Goal: Information Seeking & Learning: Learn about a topic

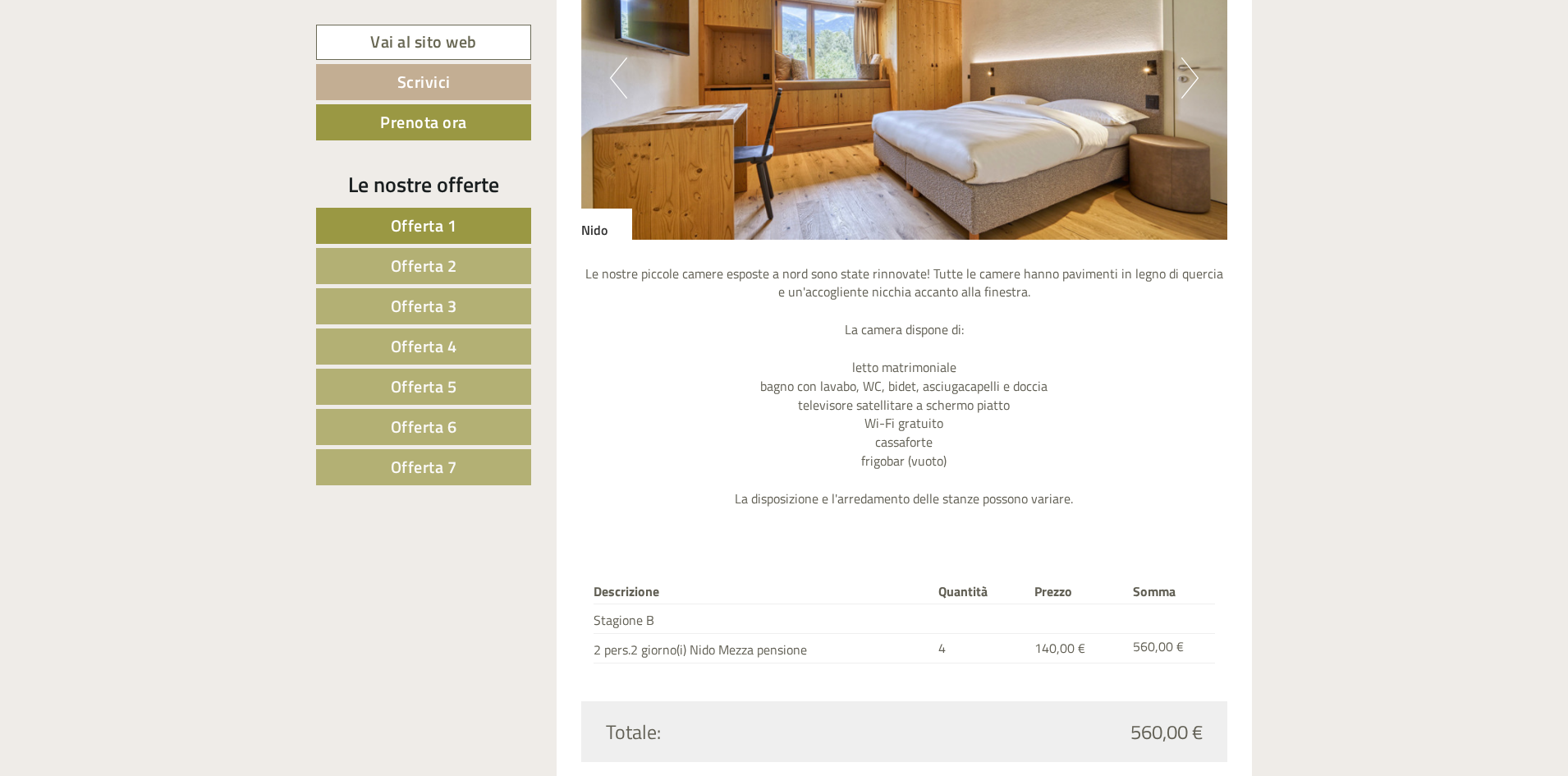
scroll to position [1640, 0]
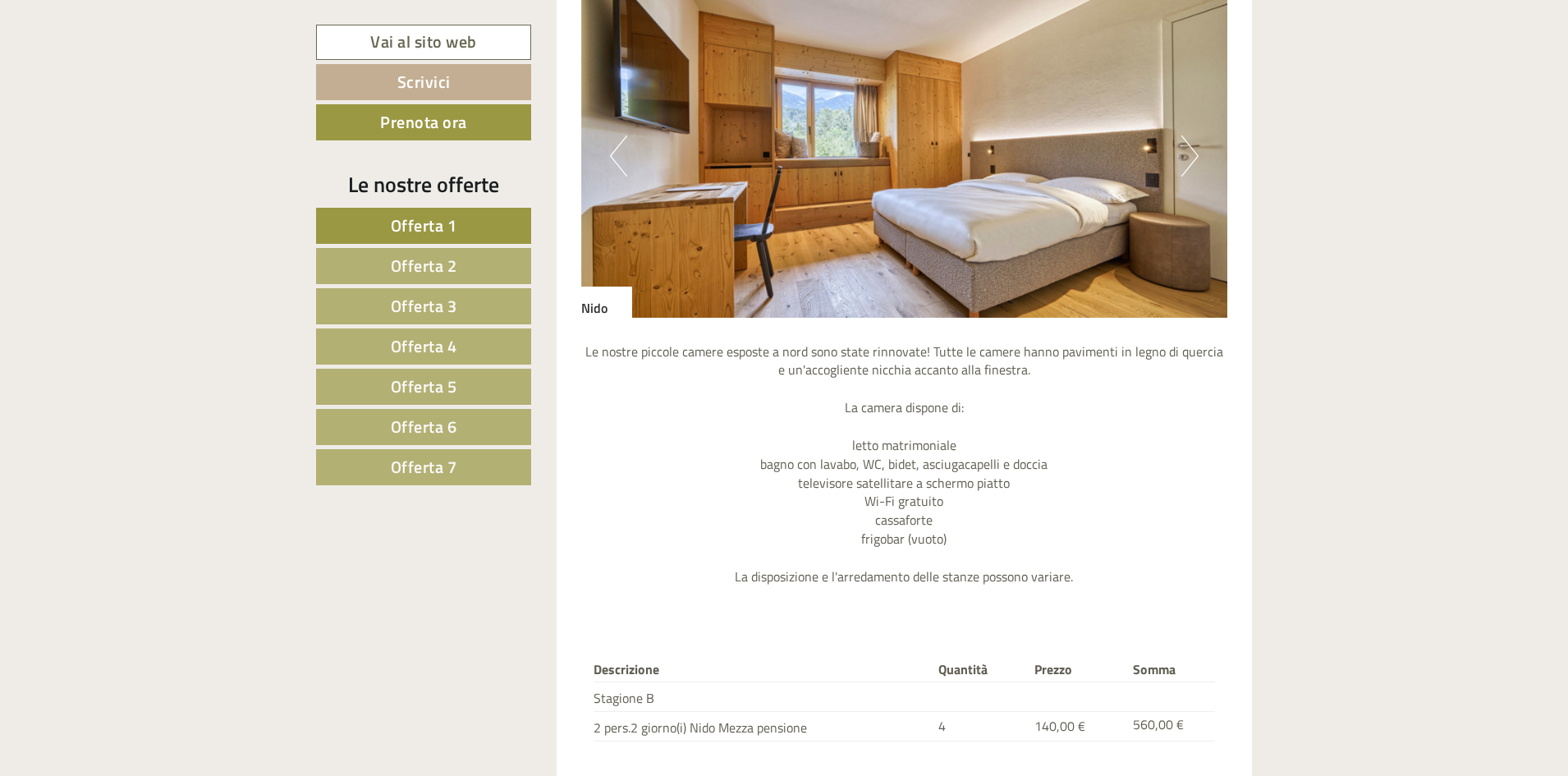
click at [376, 271] on link "Offerta 2" at bounding box center [423, 266] width 215 height 36
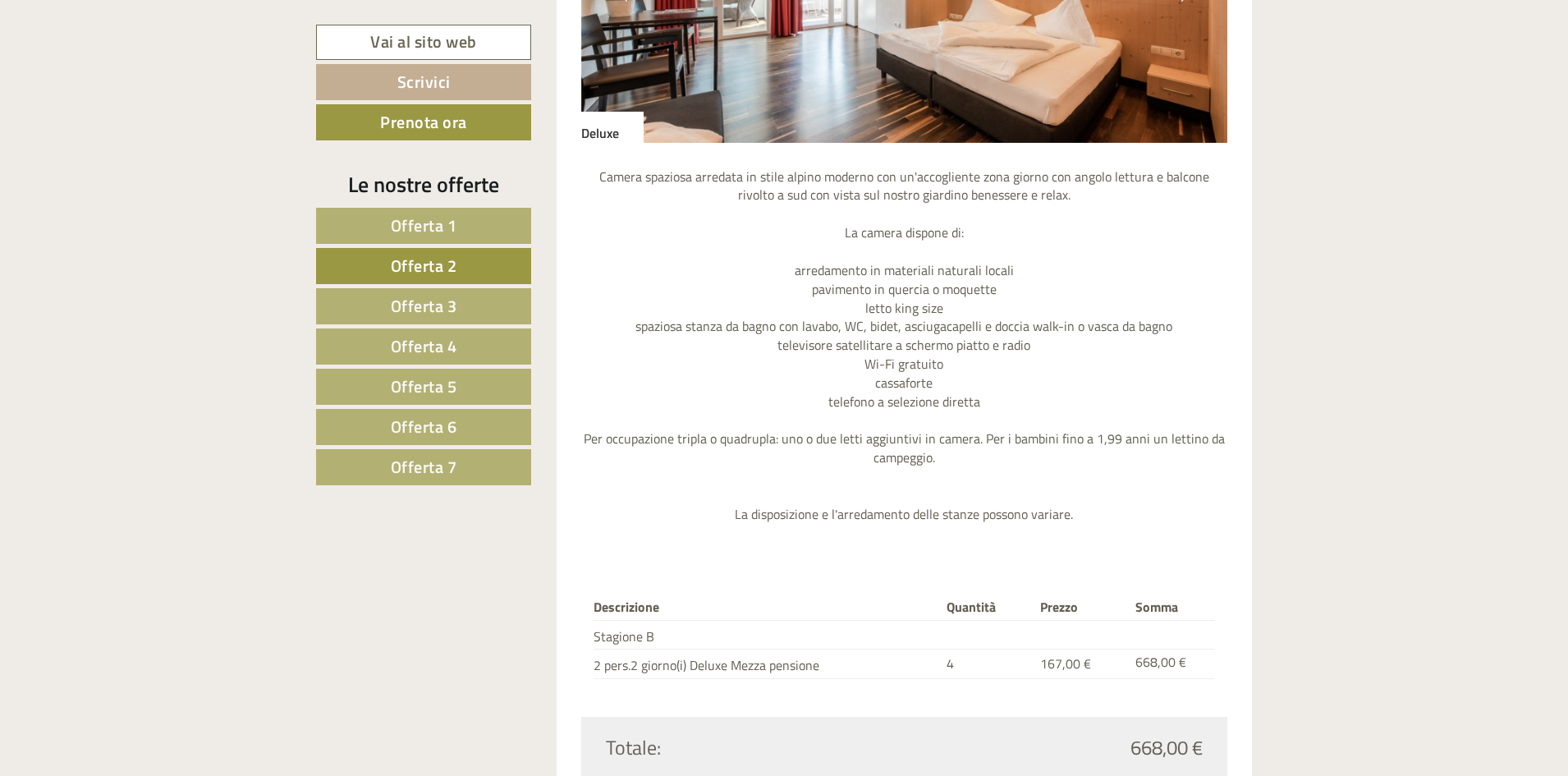
scroll to position [1785, 0]
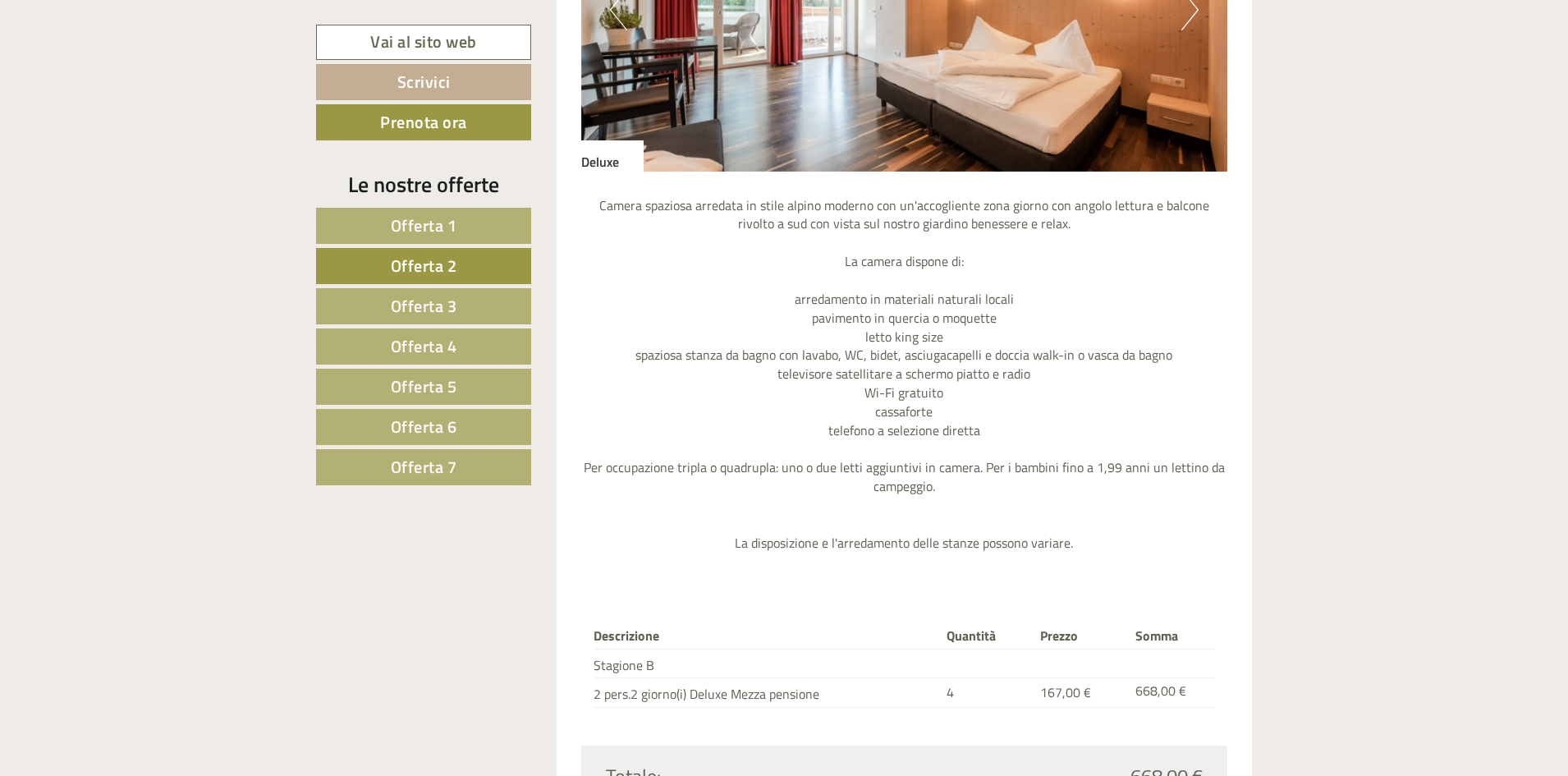
click at [423, 303] on span "Offerta 3" at bounding box center [423, 305] width 66 height 26
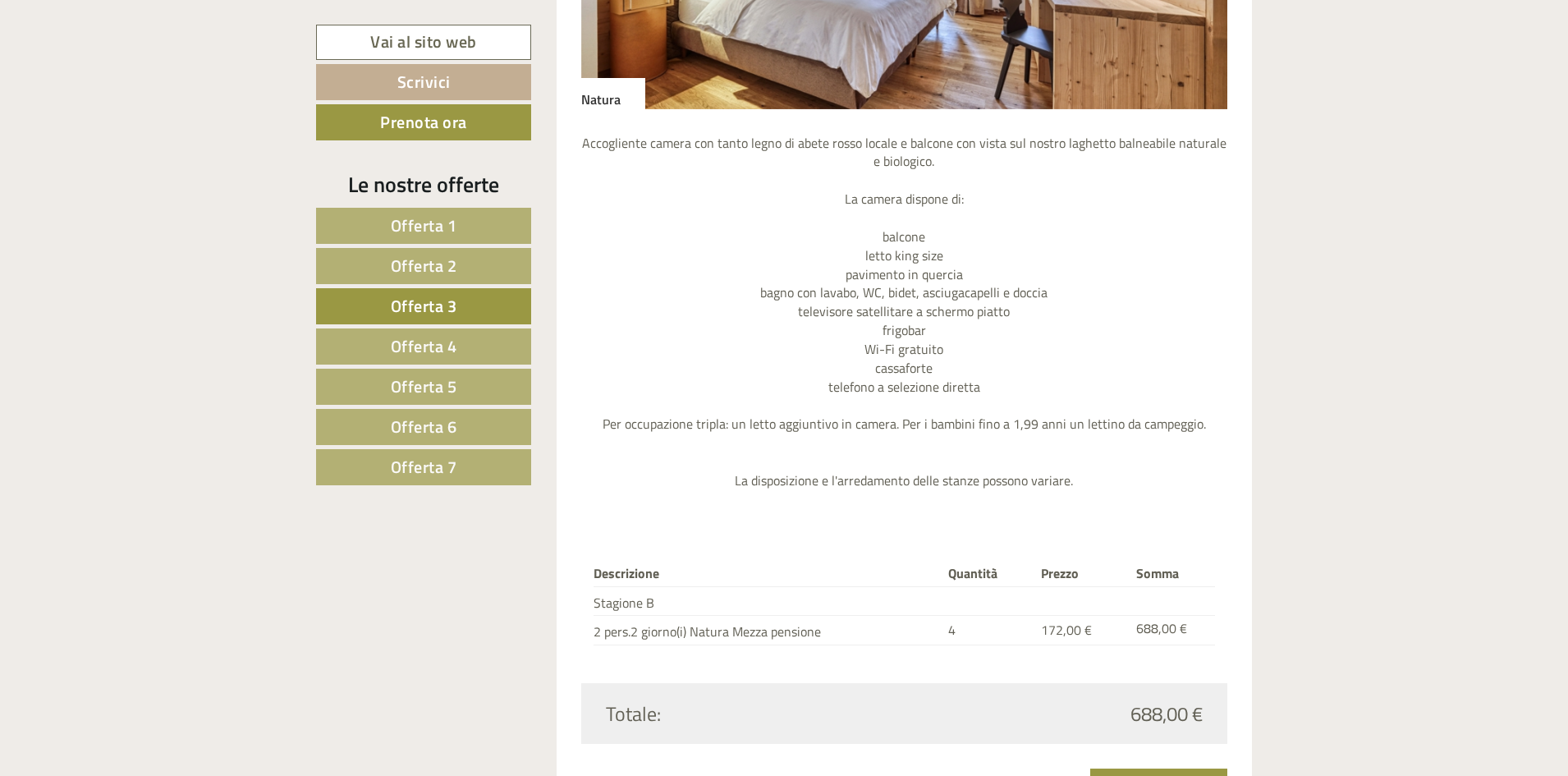
scroll to position [1868, 0]
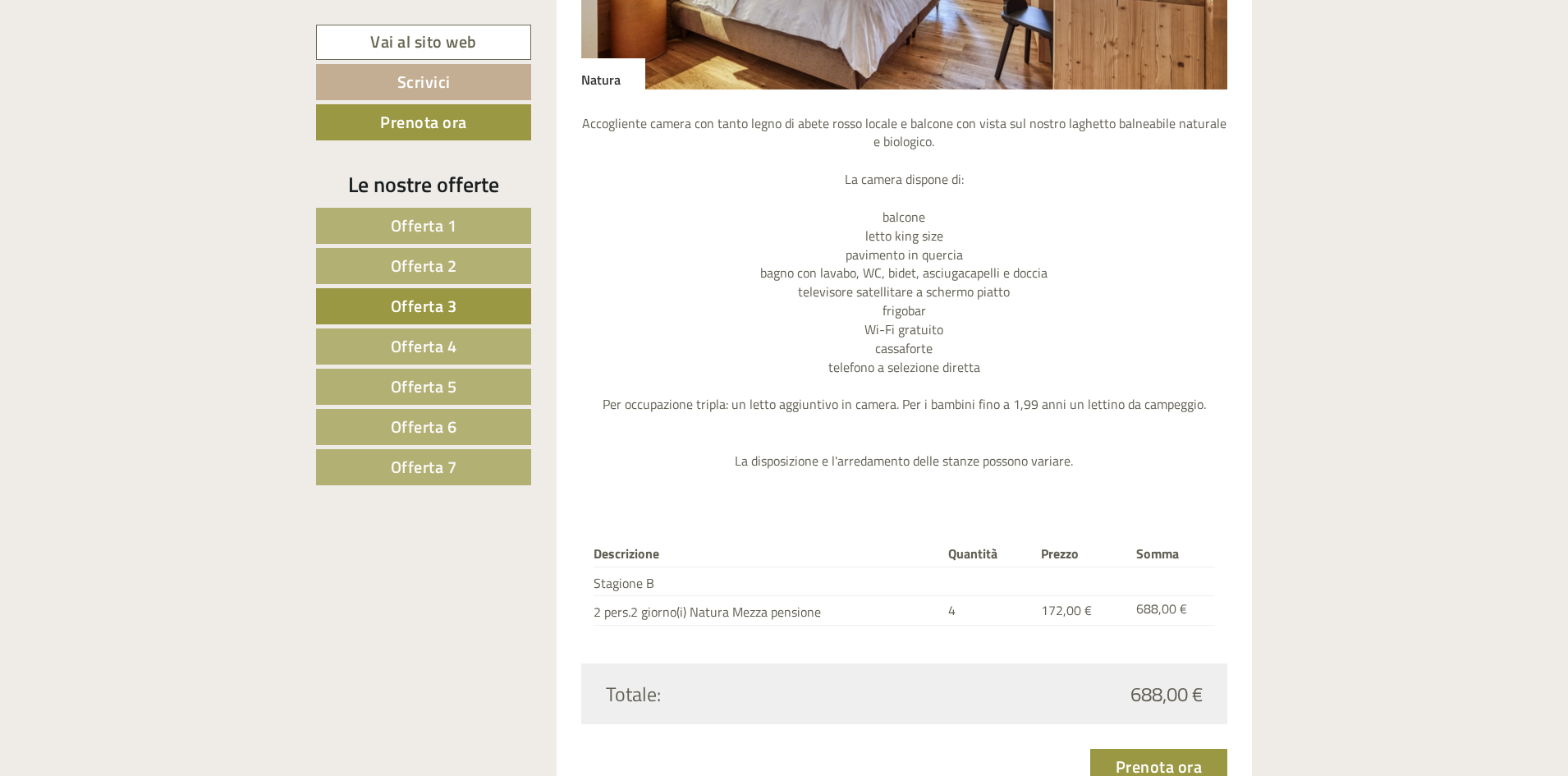
click at [398, 360] on link "Offerta 4" at bounding box center [423, 346] width 215 height 36
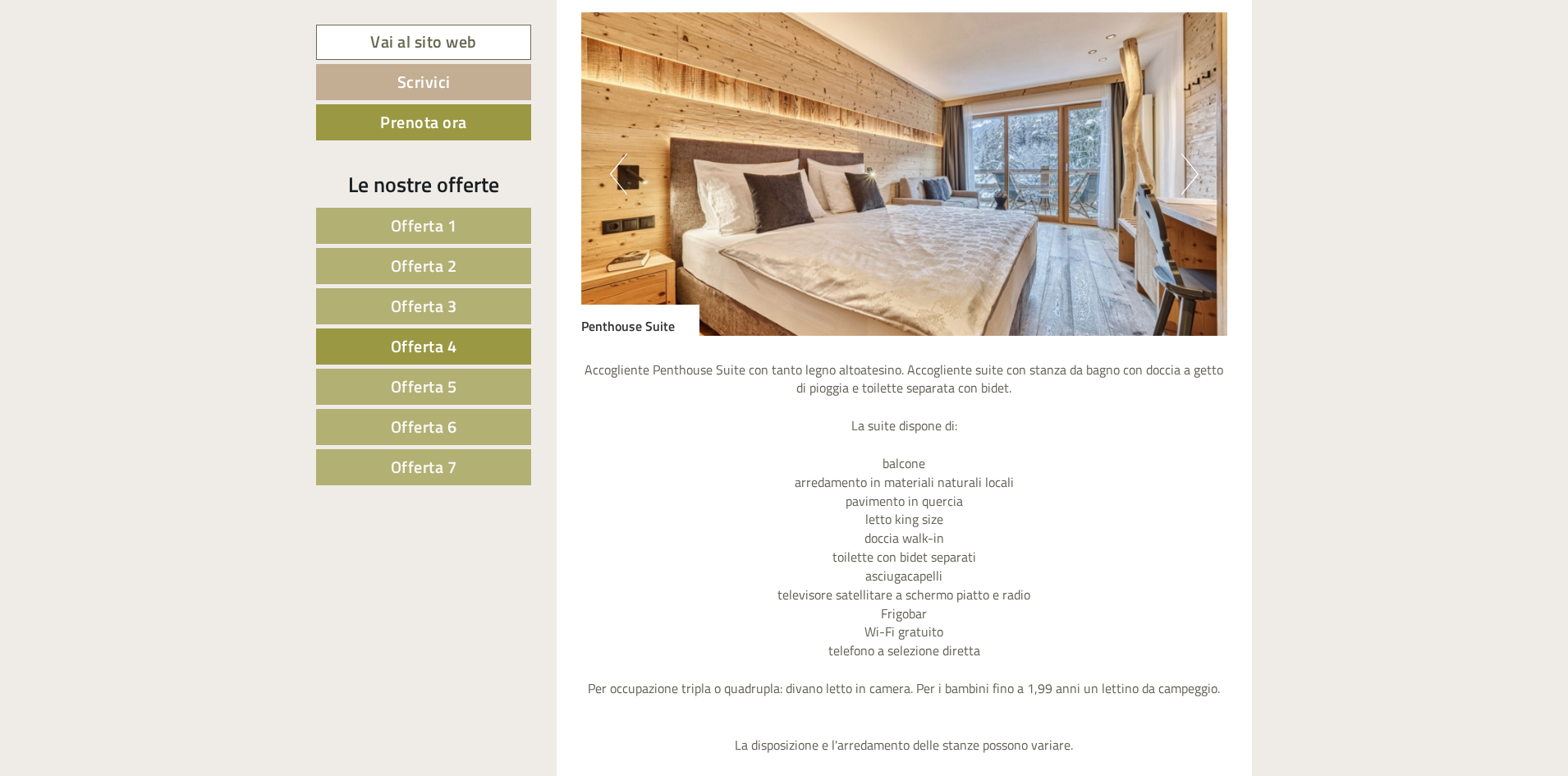
click at [391, 382] on span "Offerta 5" at bounding box center [423, 386] width 66 height 26
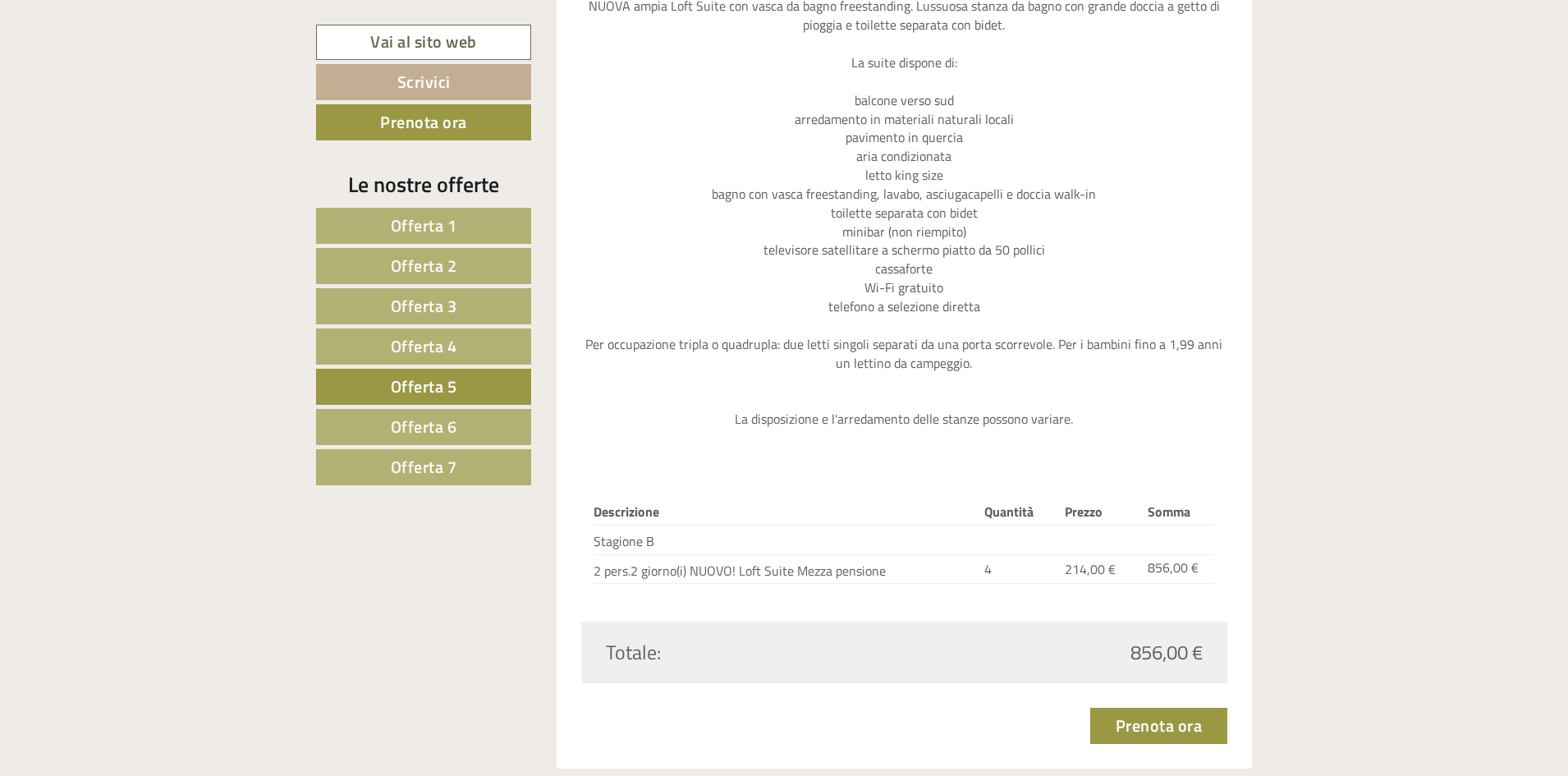
scroll to position [2032, 0]
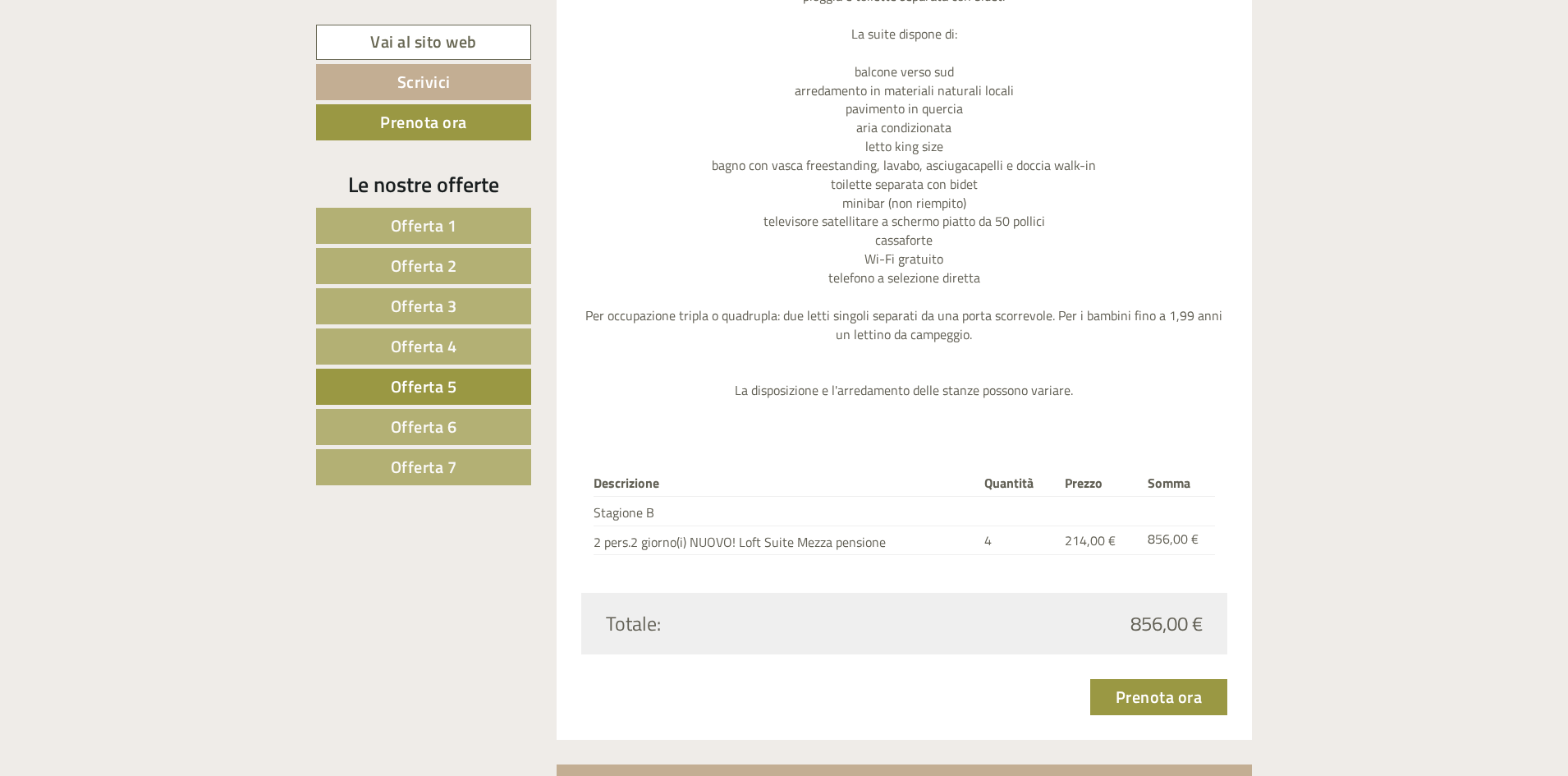
click at [422, 437] on span "Offerta 6" at bounding box center [423, 426] width 66 height 26
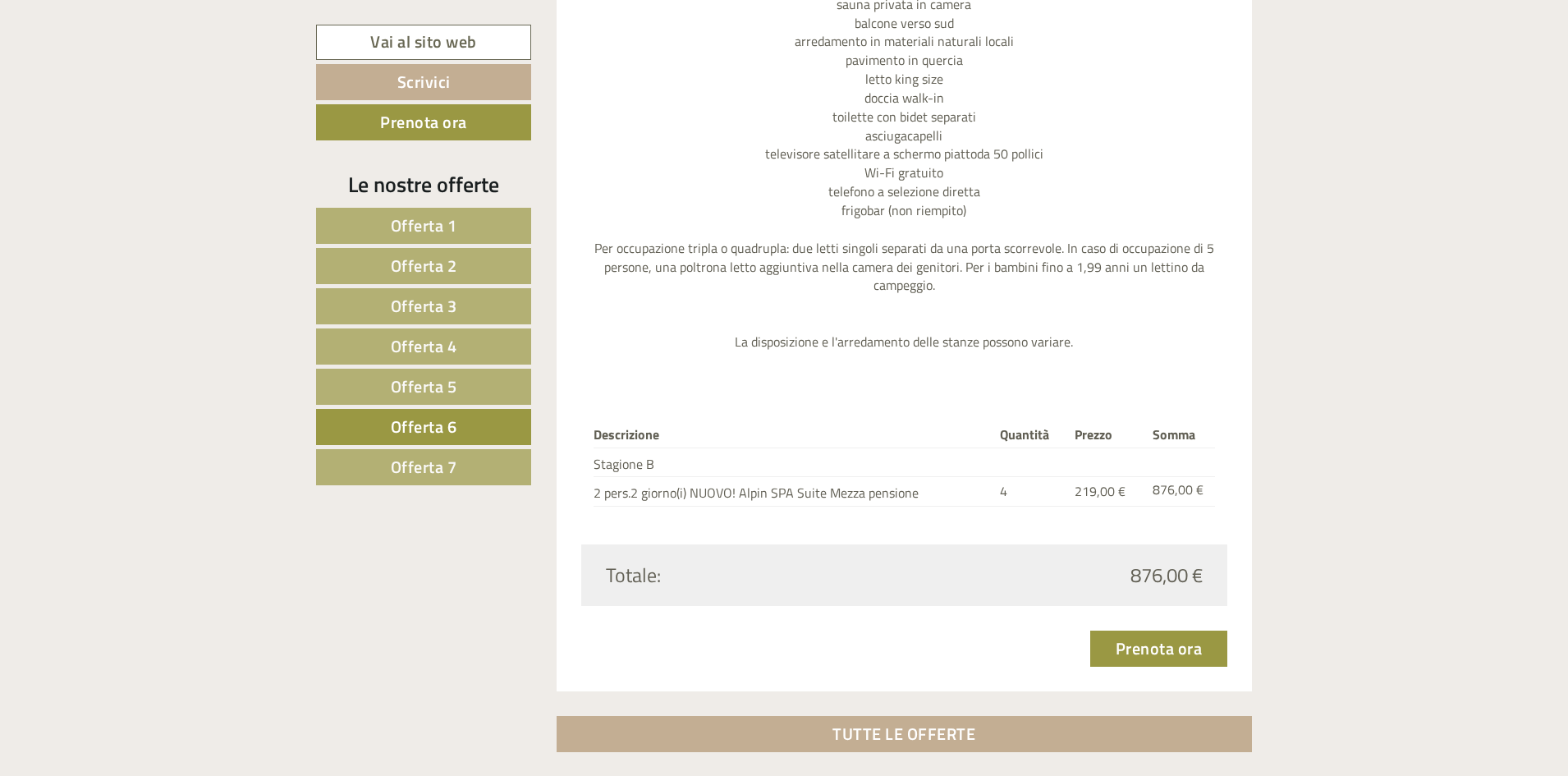
scroll to position [2114, 0]
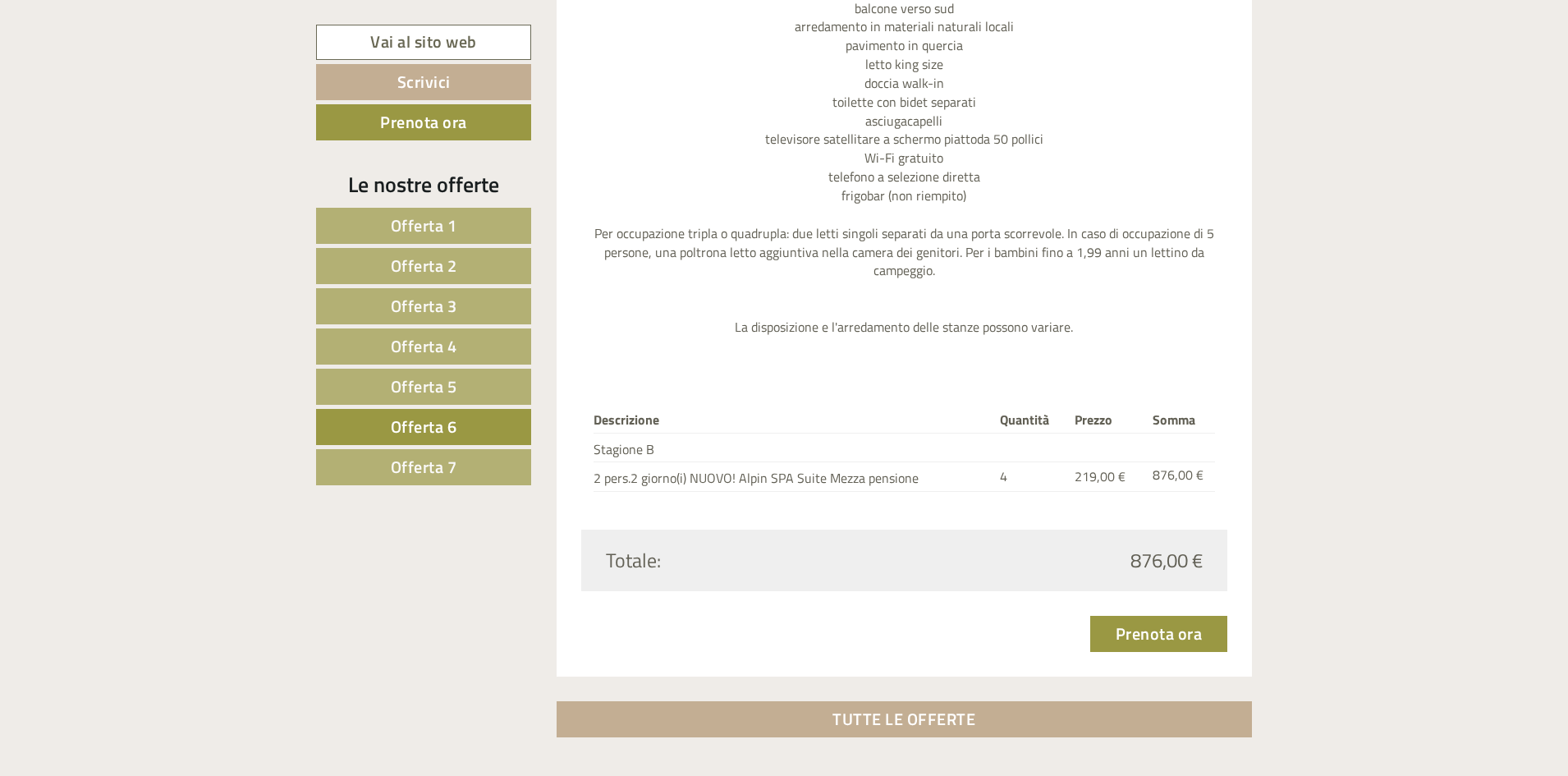
click at [412, 456] on span "Offerta 7" at bounding box center [423, 466] width 66 height 26
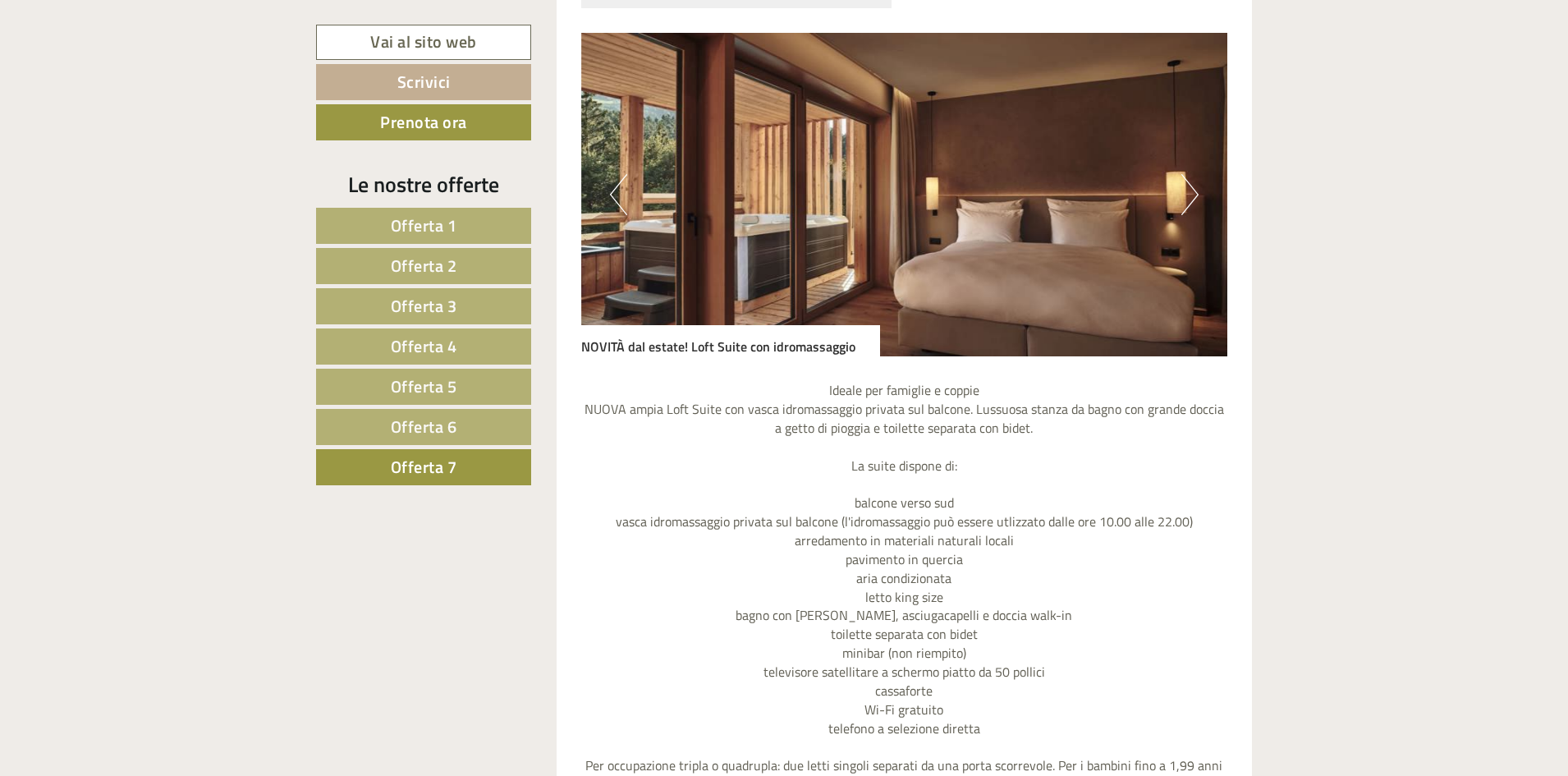
scroll to position [1211, 0]
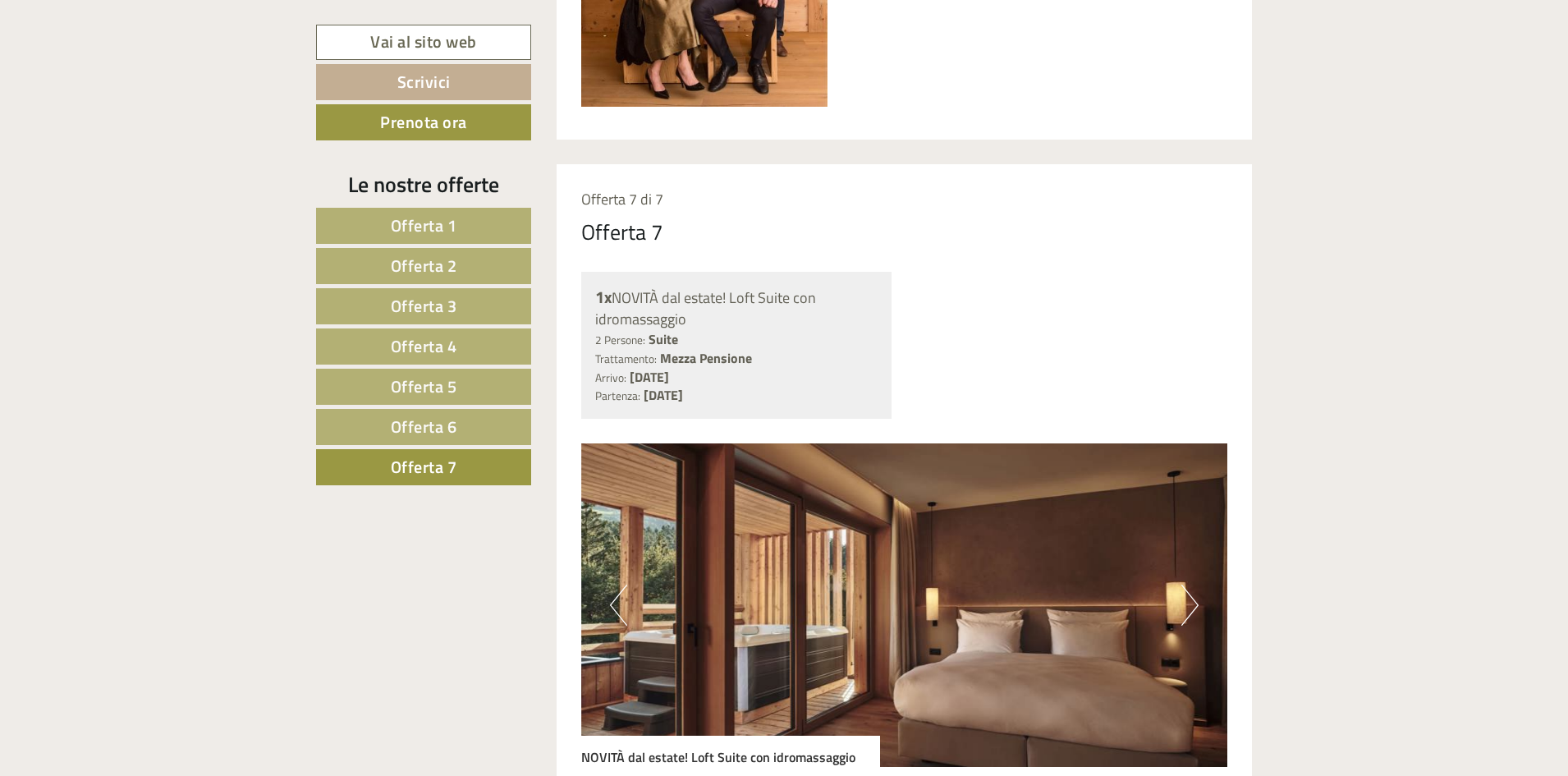
click at [1175, 606] on img at bounding box center [905, 605] width 647 height 323
click at [1186, 609] on button "Next" at bounding box center [1190, 605] width 17 height 41
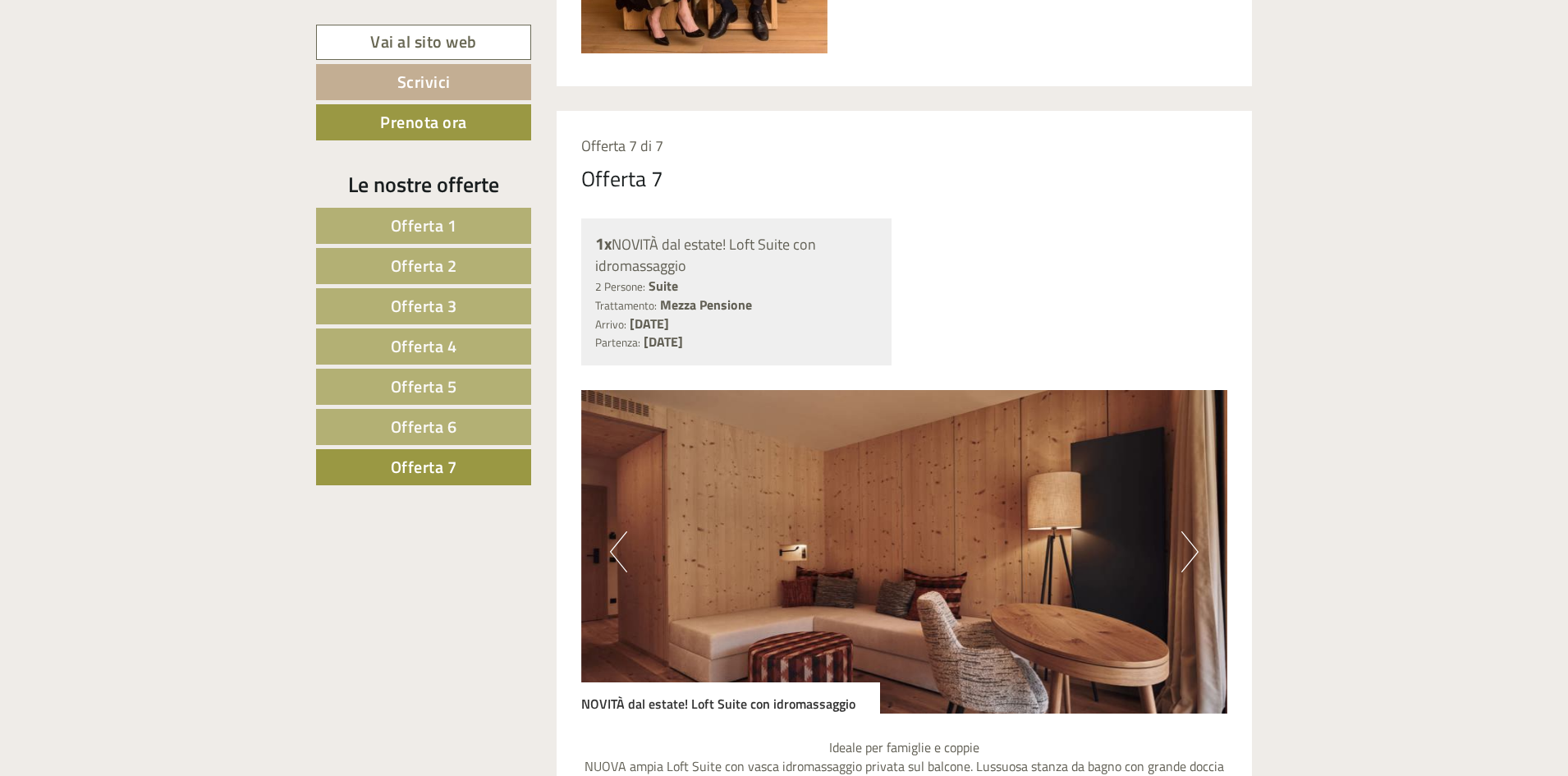
scroll to position [1294, 0]
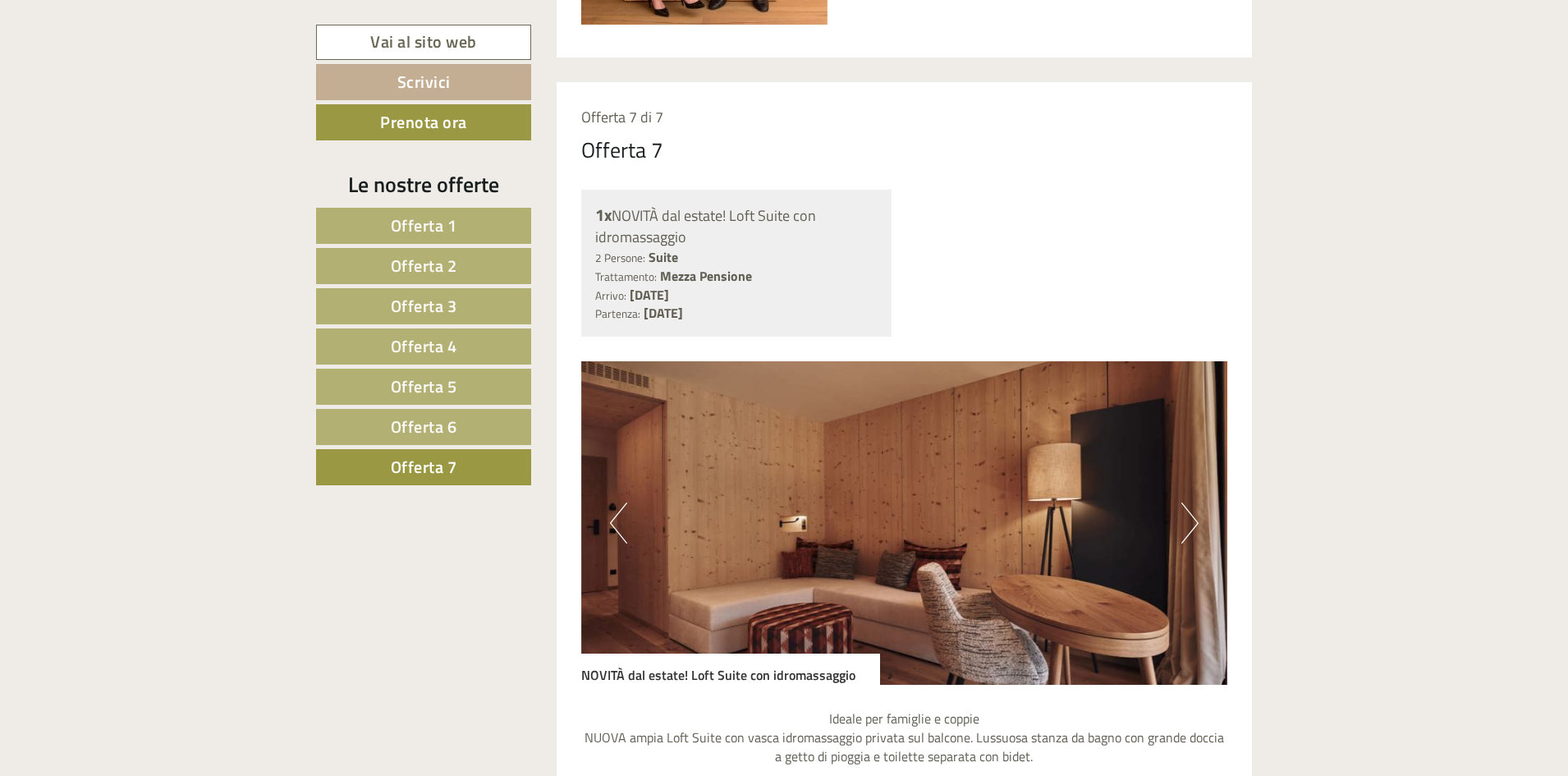
click at [1195, 516] on button "Next" at bounding box center [1190, 522] width 17 height 41
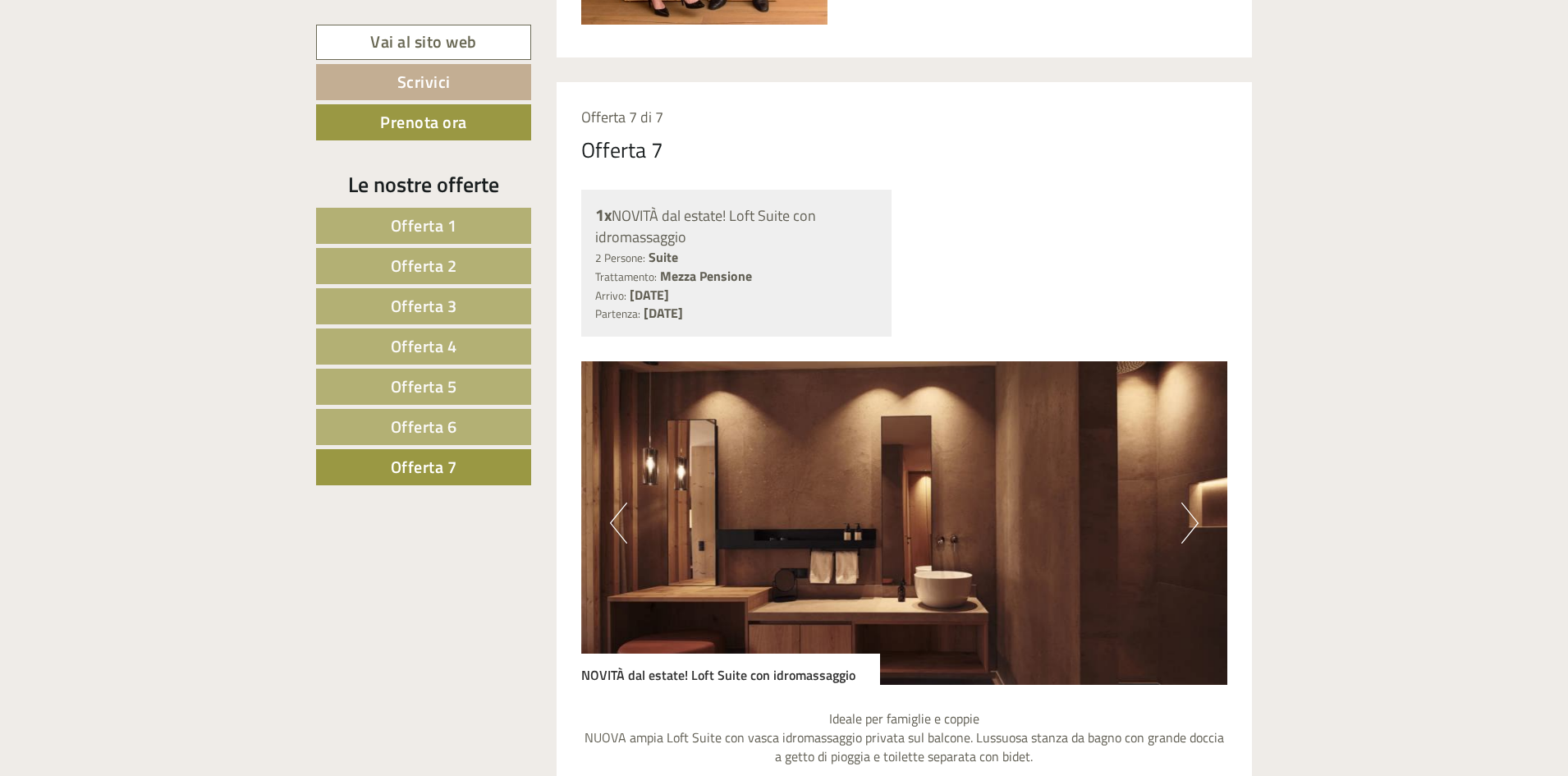
click at [1195, 516] on button "Next" at bounding box center [1190, 522] width 17 height 41
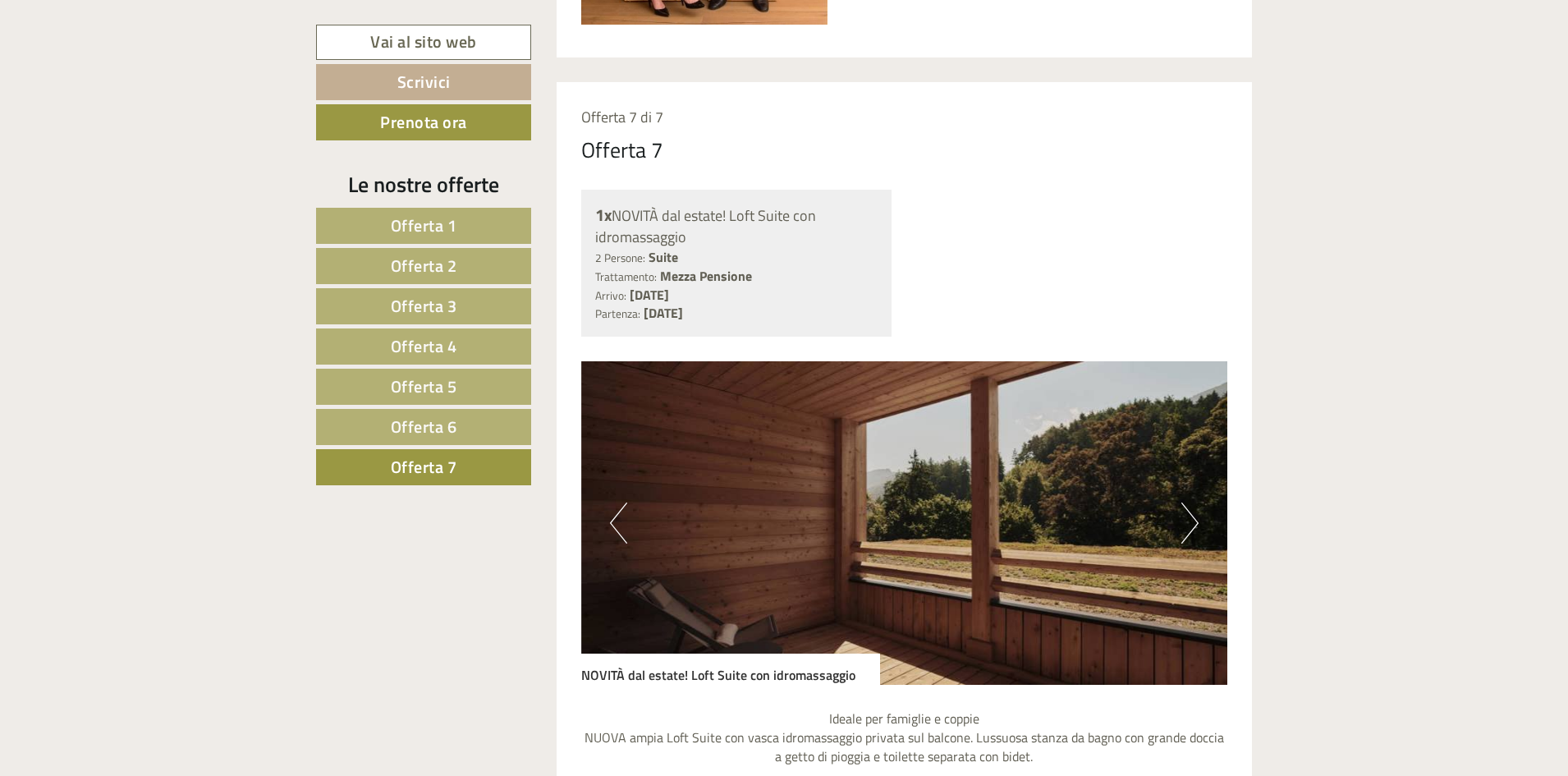
click at [1199, 516] on img at bounding box center [905, 522] width 647 height 323
click at [1193, 519] on button "Next" at bounding box center [1190, 522] width 17 height 41
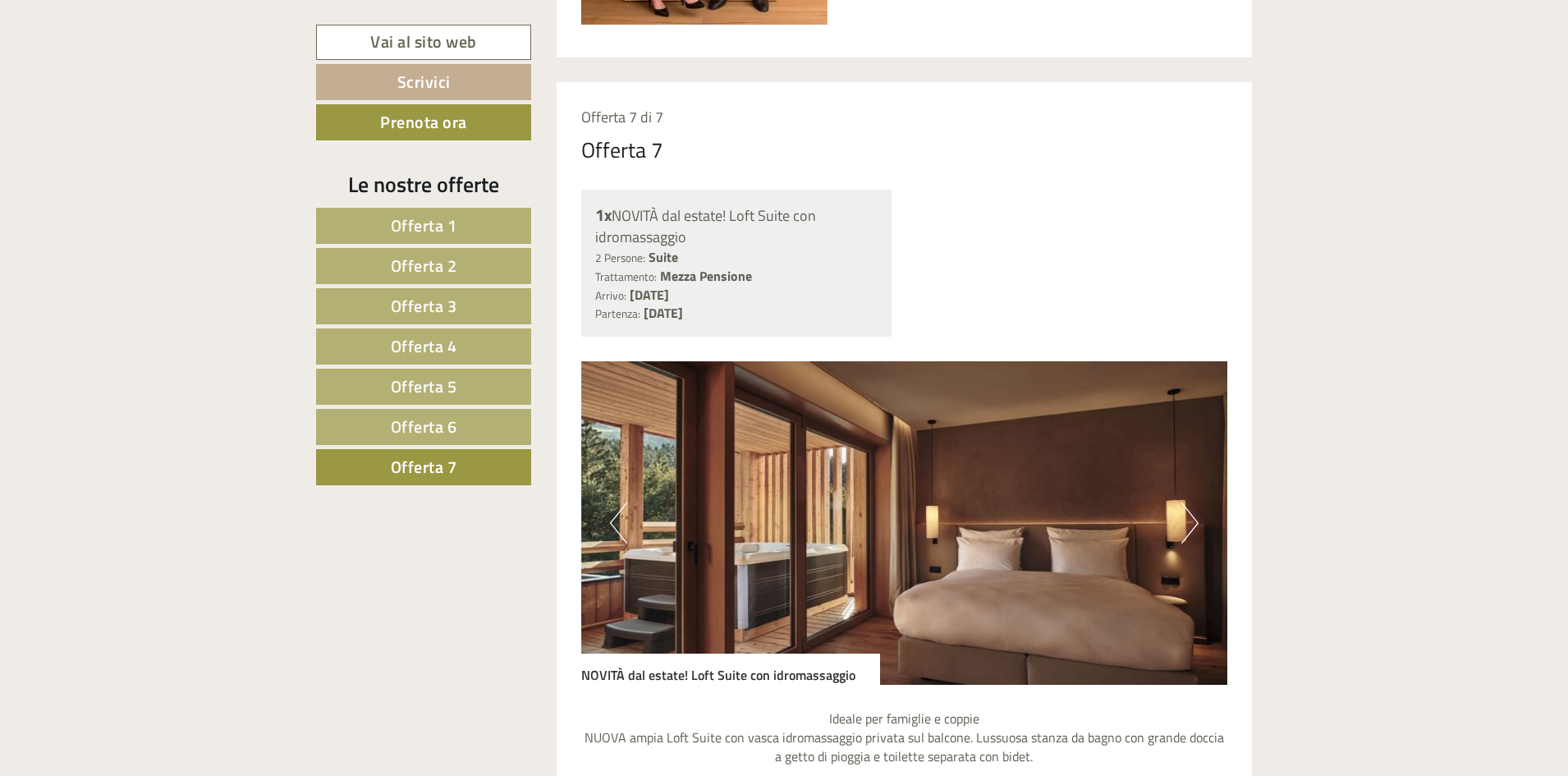
click at [1193, 521] on button "Next" at bounding box center [1190, 522] width 17 height 41
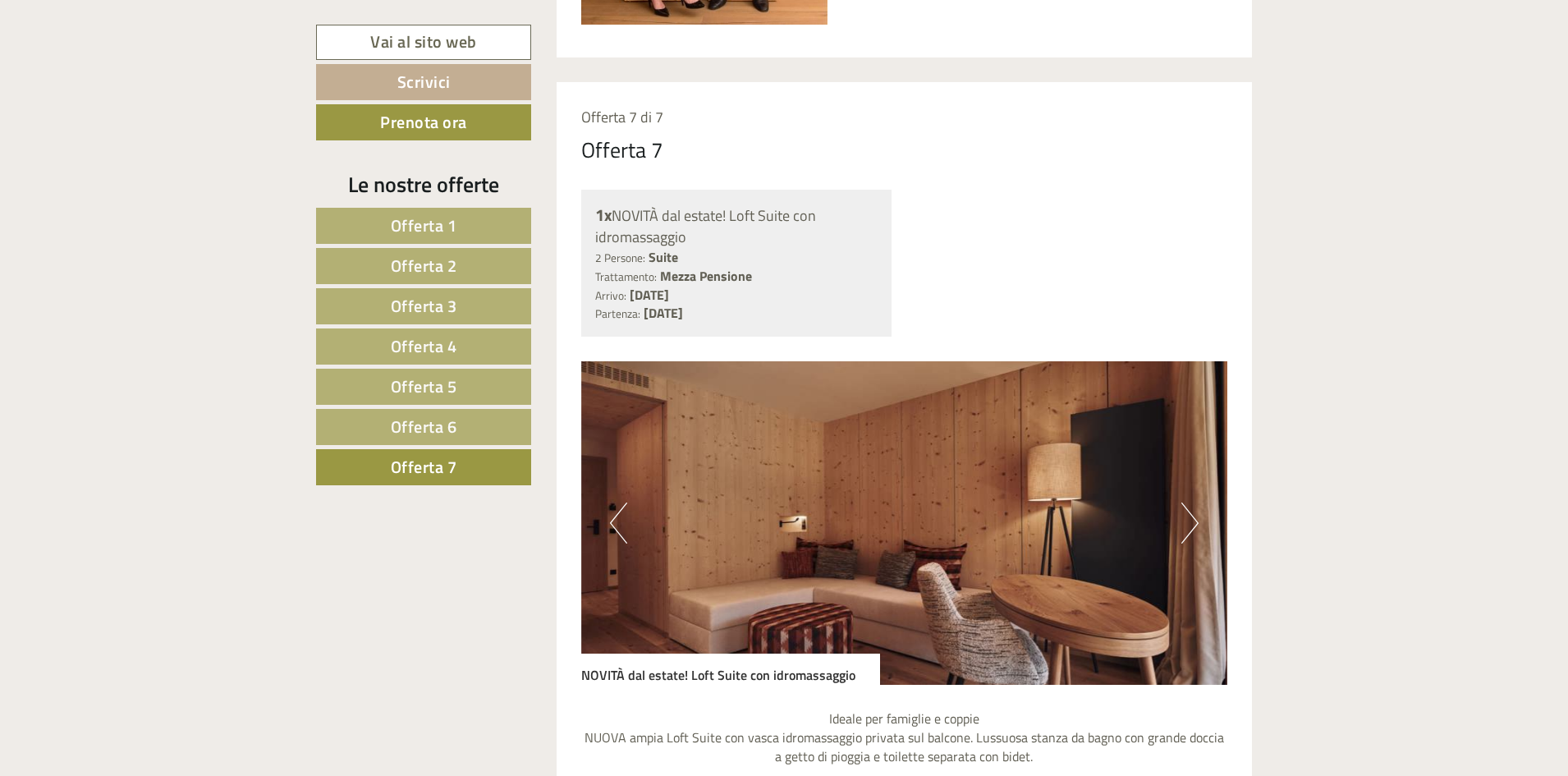
click at [1193, 521] on button "Next" at bounding box center [1190, 522] width 17 height 41
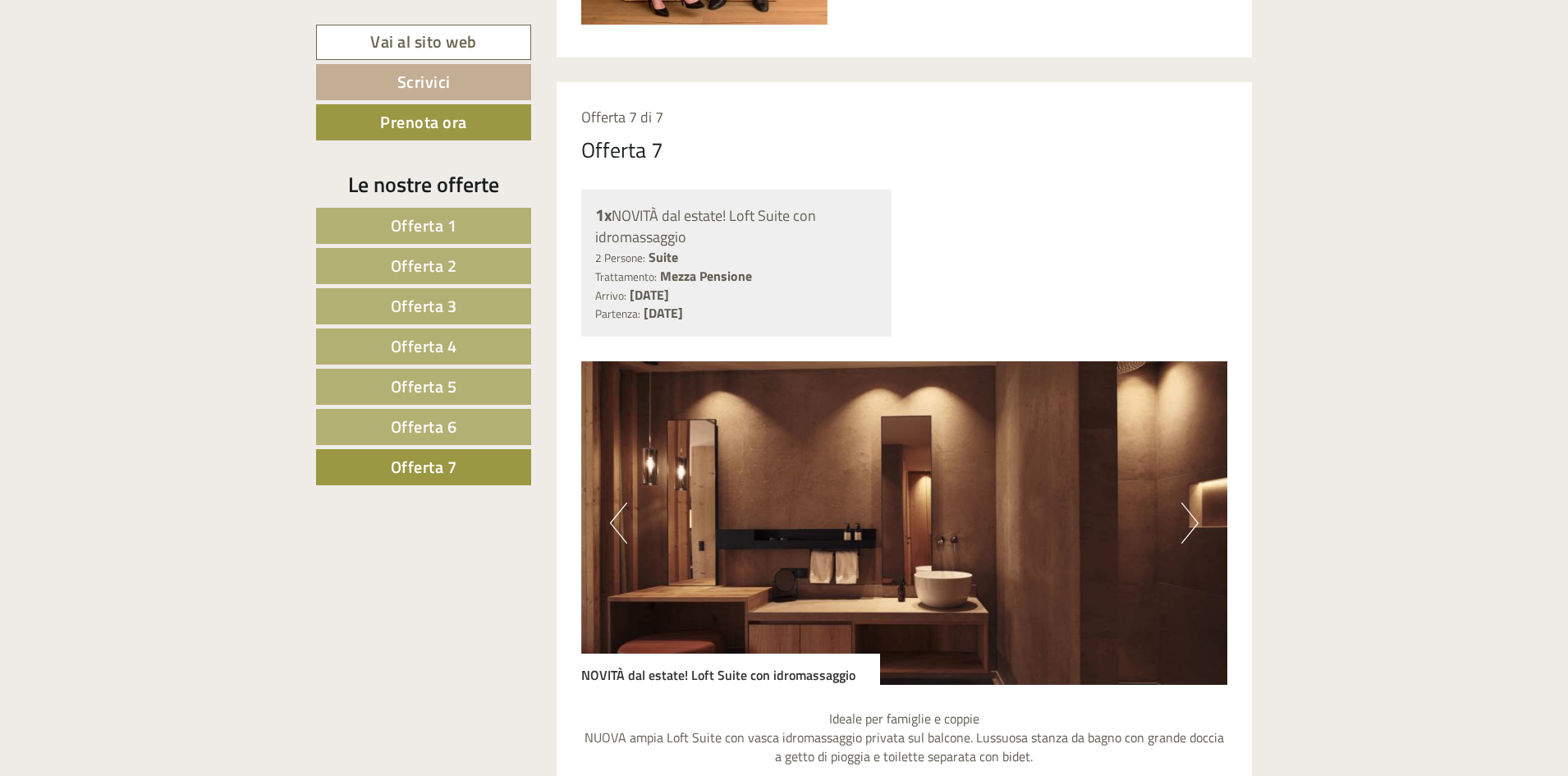
click at [1193, 521] on button "Next" at bounding box center [1190, 522] width 17 height 41
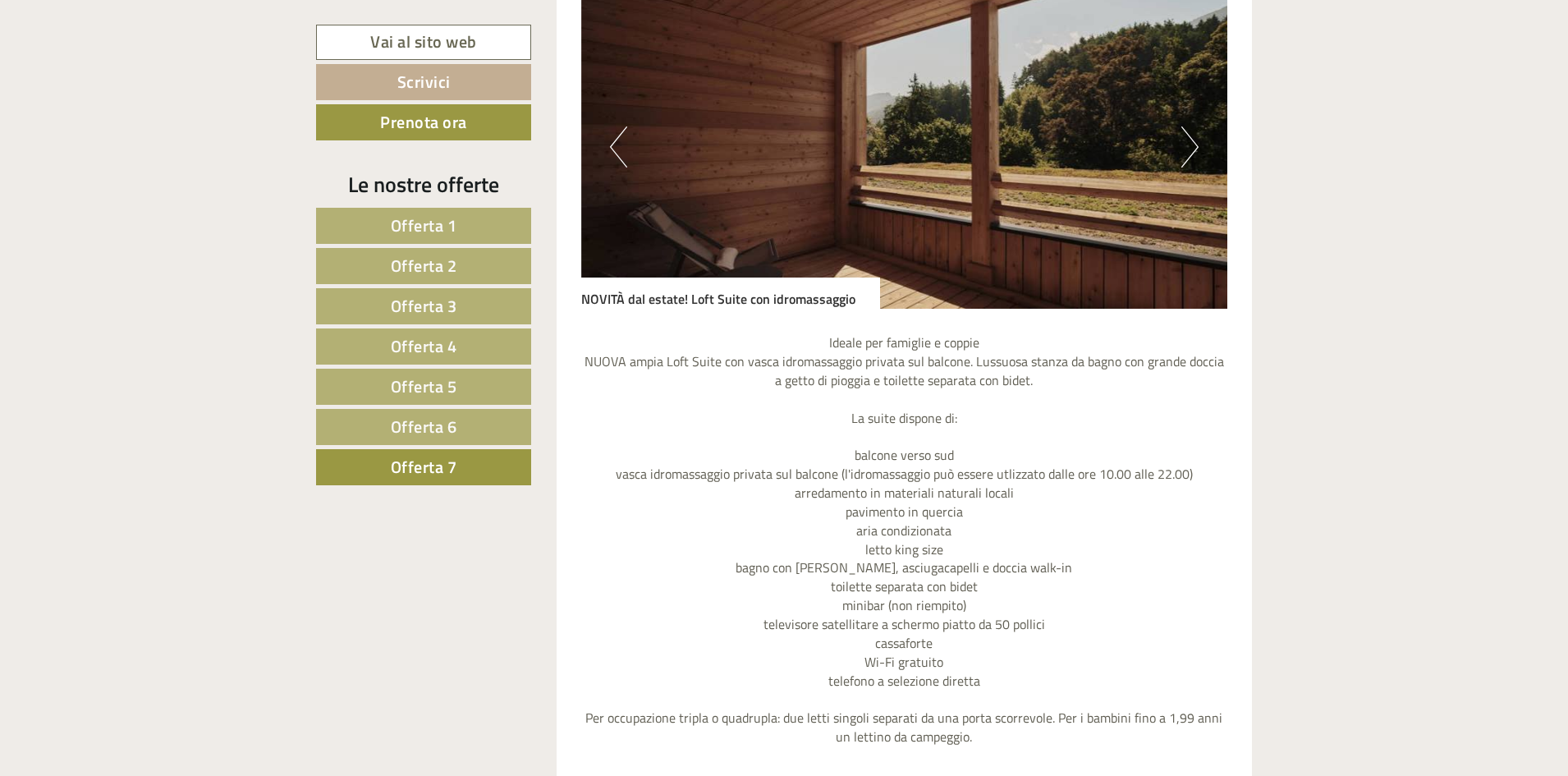
scroll to position [1704, 0]
